Goal: Navigation & Orientation: Find specific page/section

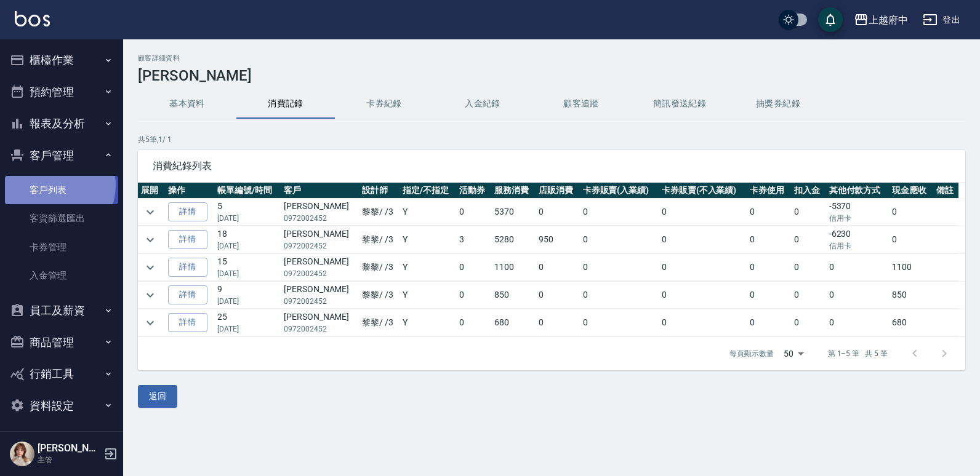
click at [52, 184] on link "客戶列表" at bounding box center [61, 190] width 113 height 28
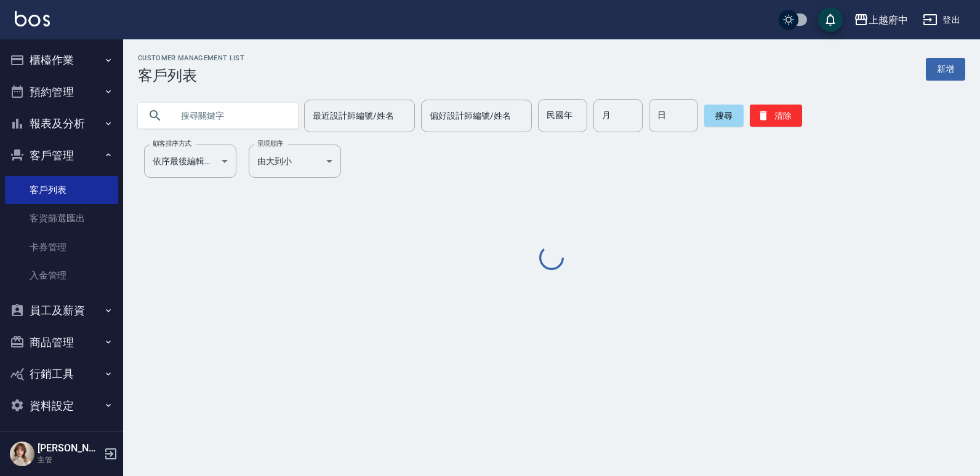
click at [236, 121] on input "text" at bounding box center [230, 115] width 116 height 33
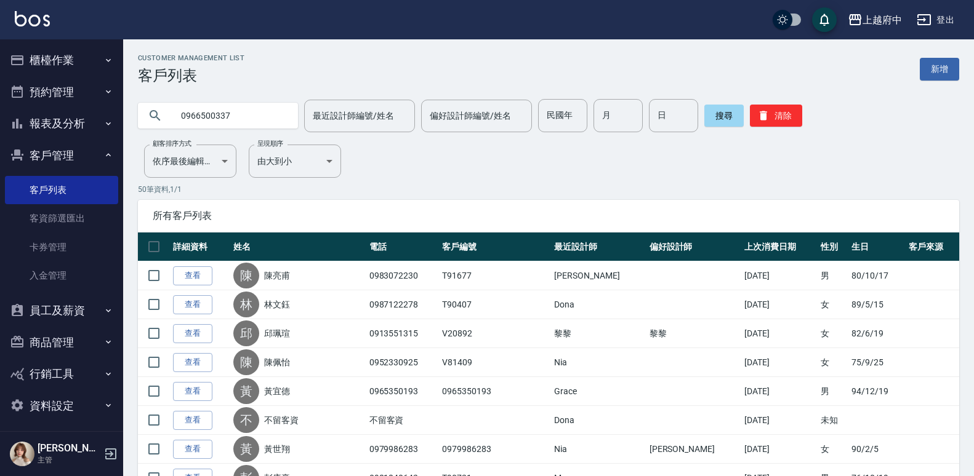
type input "0966500337"
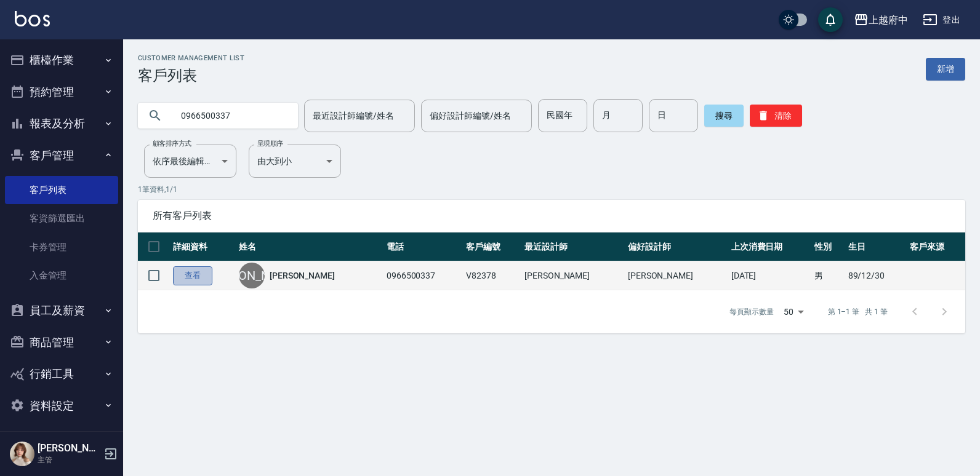
click at [196, 268] on link "查看" at bounding box center [192, 275] width 39 height 19
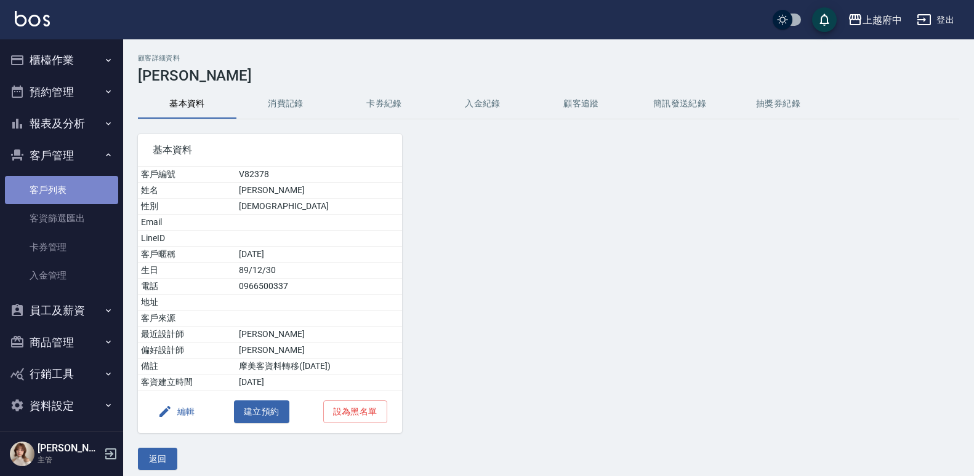
click at [63, 190] on link "客戶列表" at bounding box center [61, 190] width 113 height 28
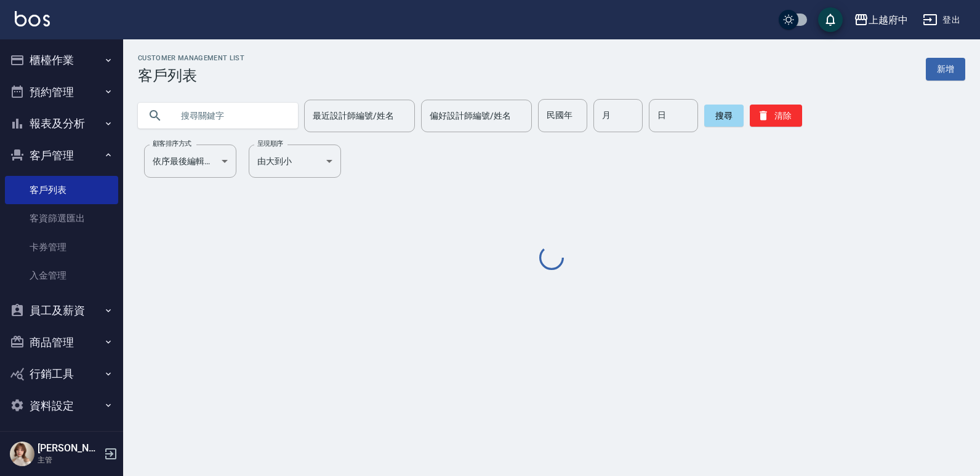
click at [209, 109] on input "text" at bounding box center [230, 115] width 116 height 33
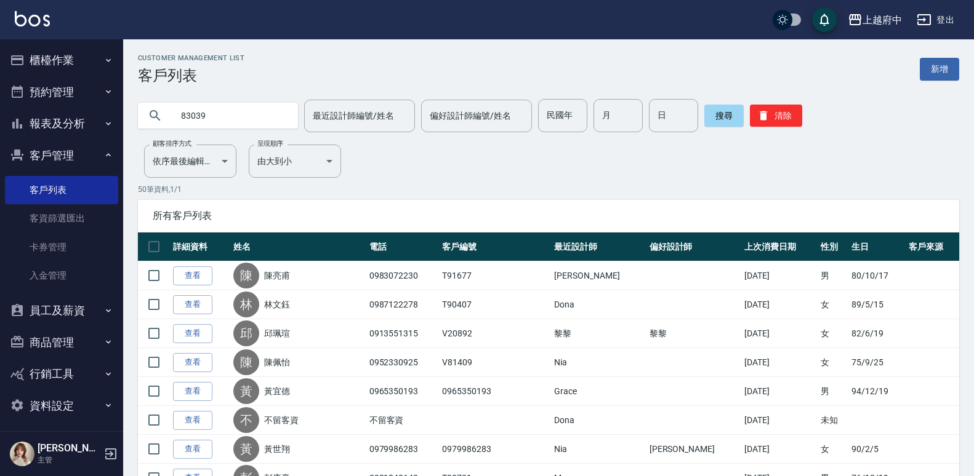
type input "83039"
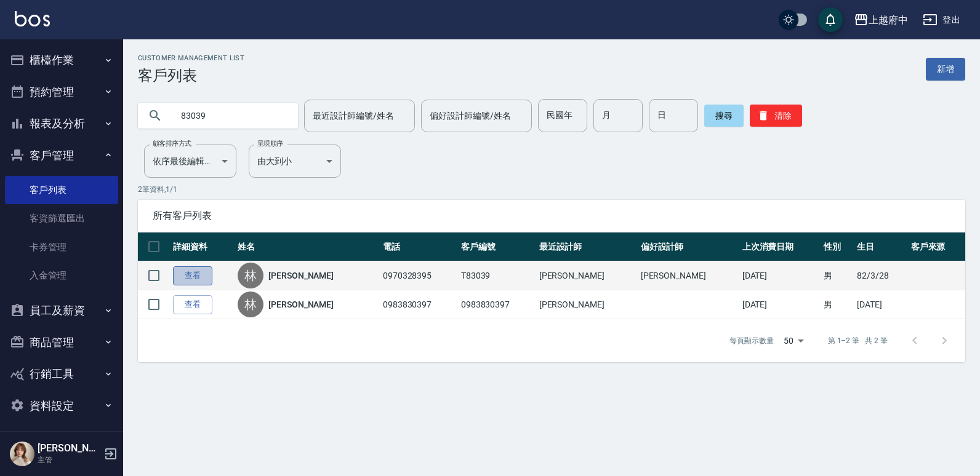
click at [207, 274] on link "查看" at bounding box center [192, 275] width 39 height 19
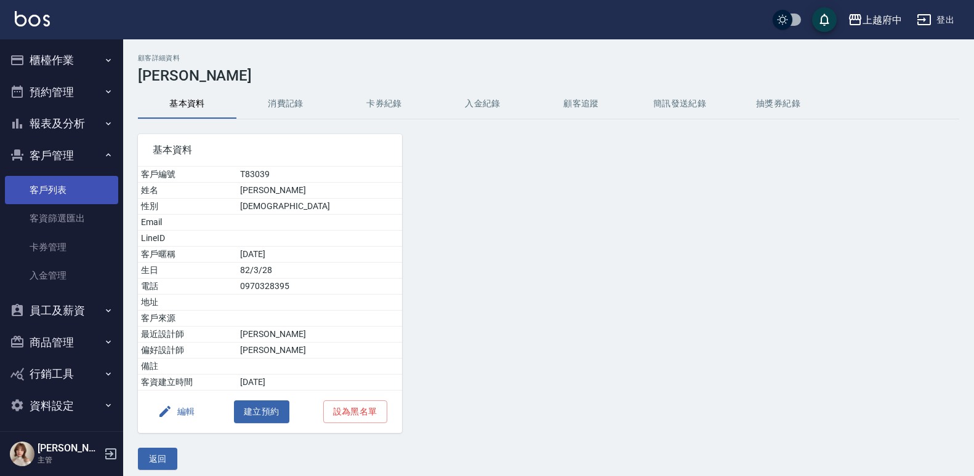
click at [73, 188] on link "客戶列表" at bounding box center [61, 190] width 113 height 28
